Goal: Transaction & Acquisition: Purchase product/service

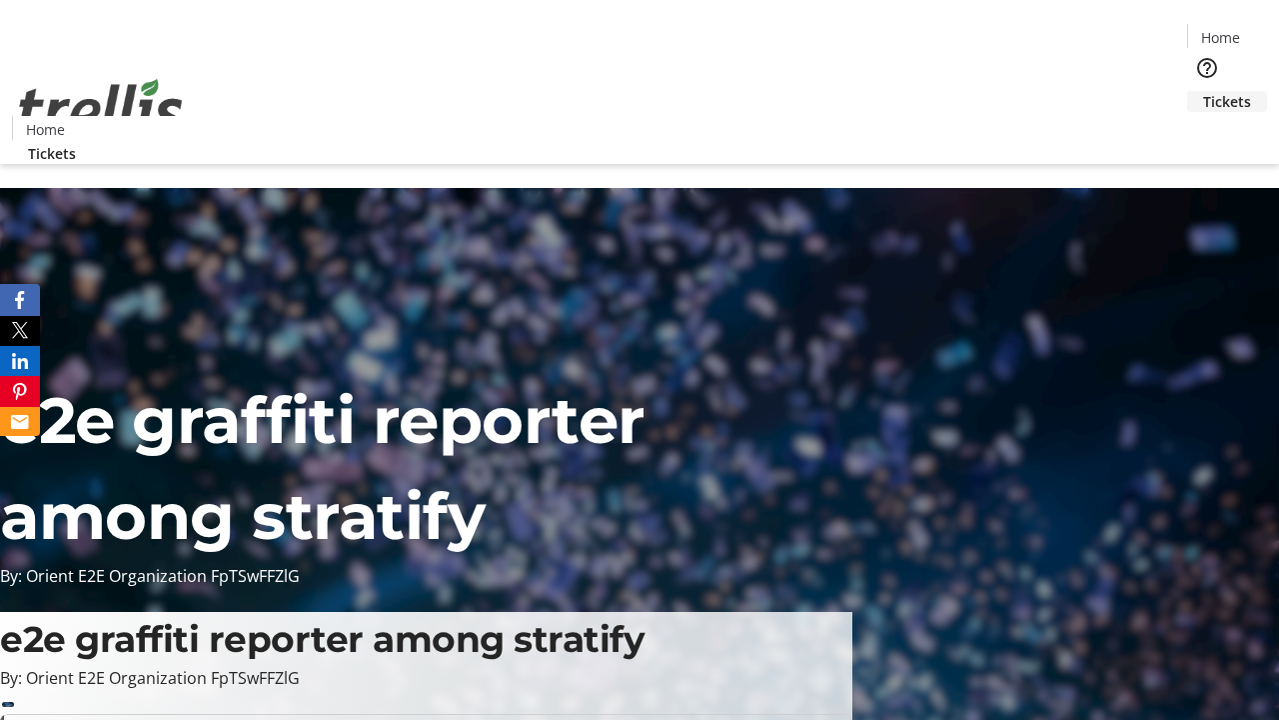
click at [1203, 91] on span "Tickets" at bounding box center [1227, 101] width 48 height 21
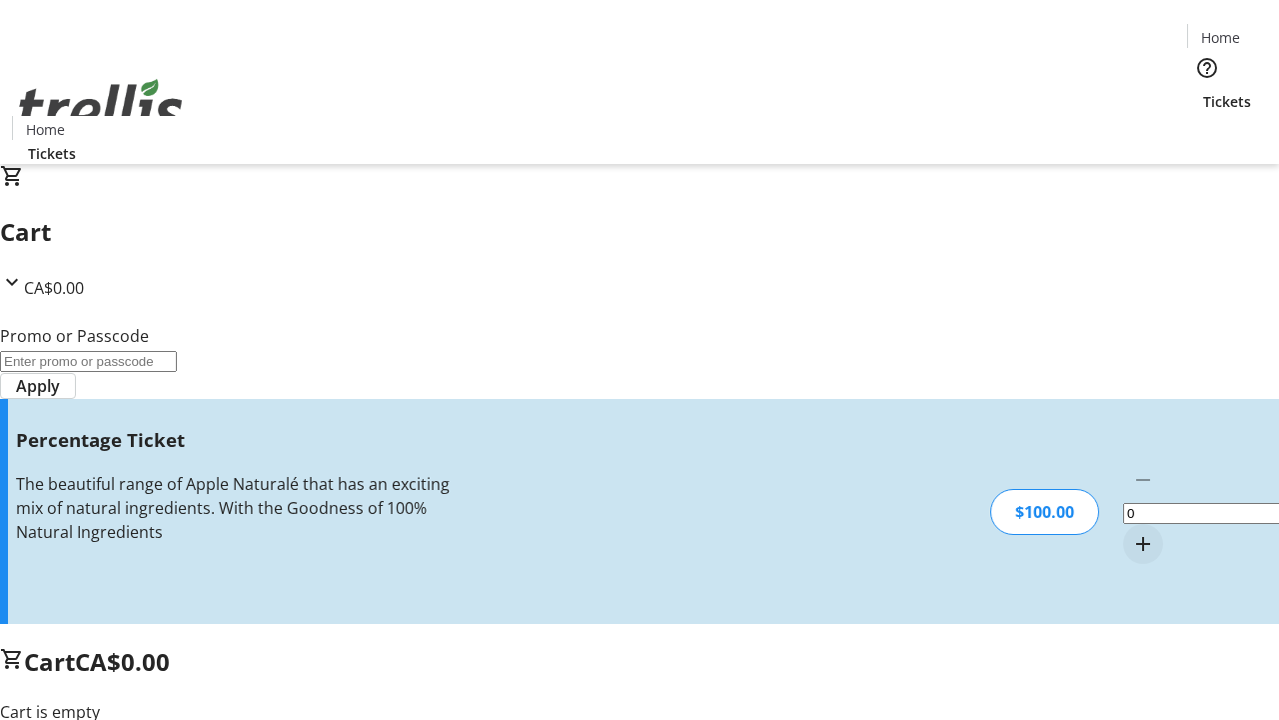
click at [1131, 532] on mat-icon "Increment by one" at bounding box center [1143, 544] width 24 height 24
type input "1"
type input "BAR"
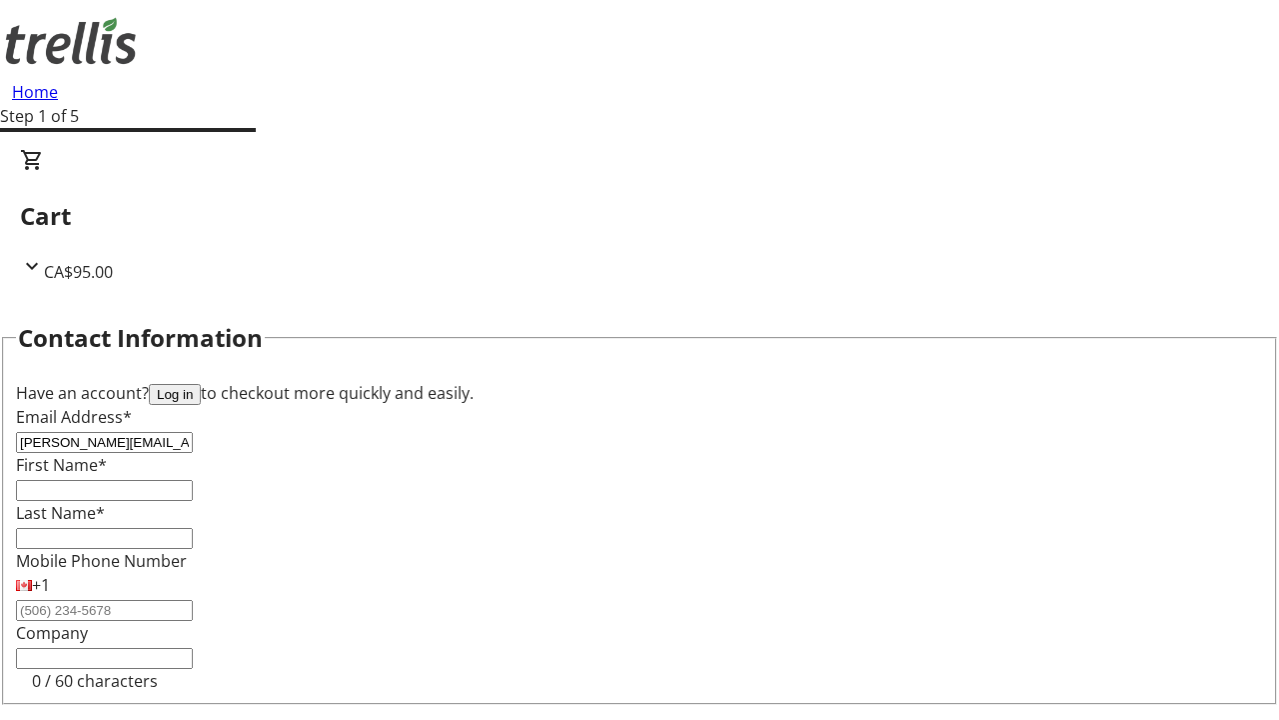
type input "[PERSON_NAME][EMAIL_ADDRESS][DOMAIN_NAME]"
type input "[PERSON_NAME]"
type input "Altenwerth"
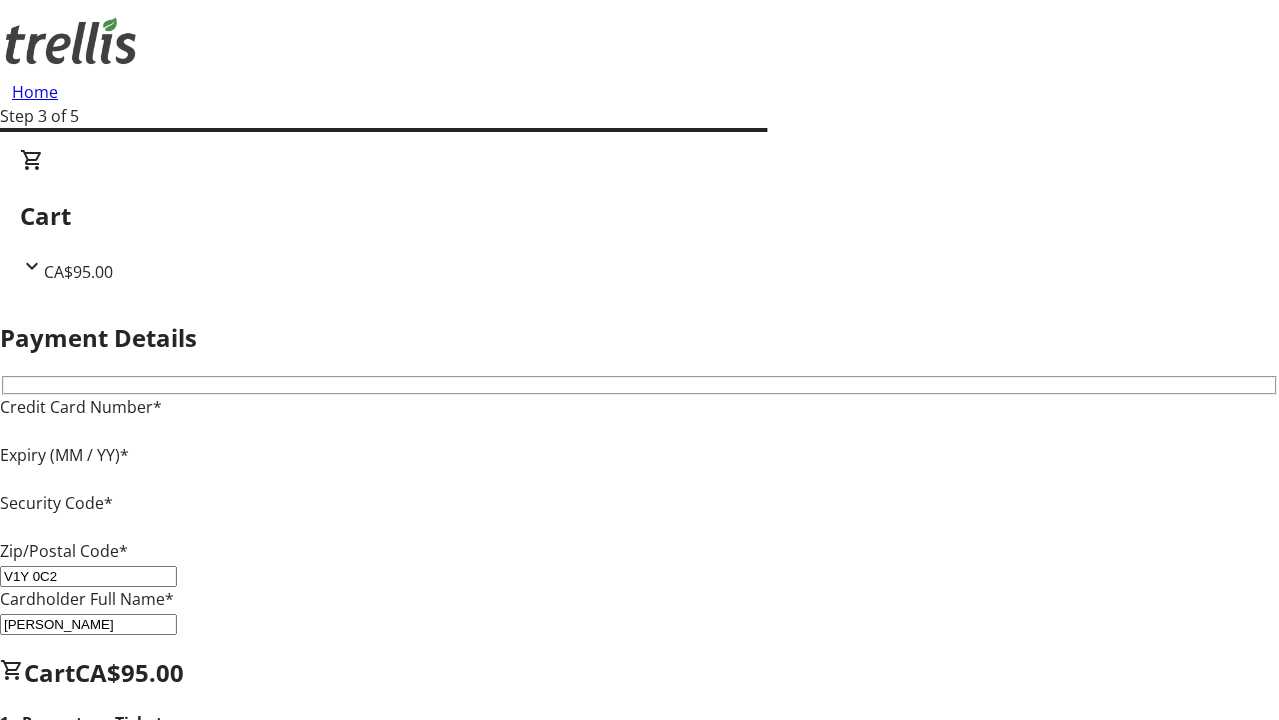
type input "V1Y 0C2"
